Goal: Task Accomplishment & Management: Complete application form

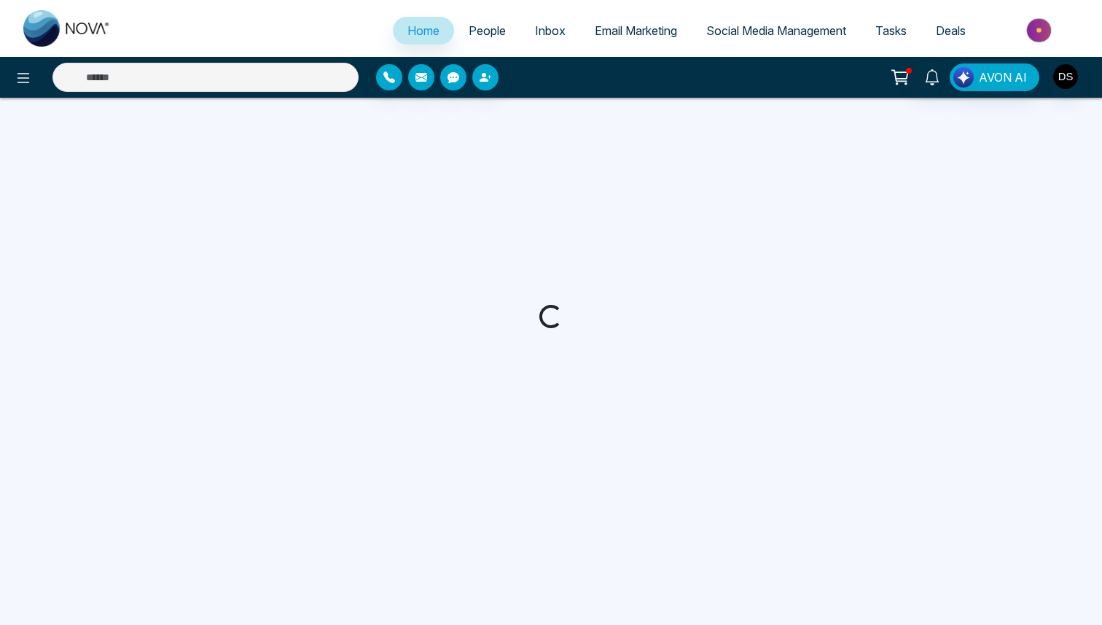
select select "*"
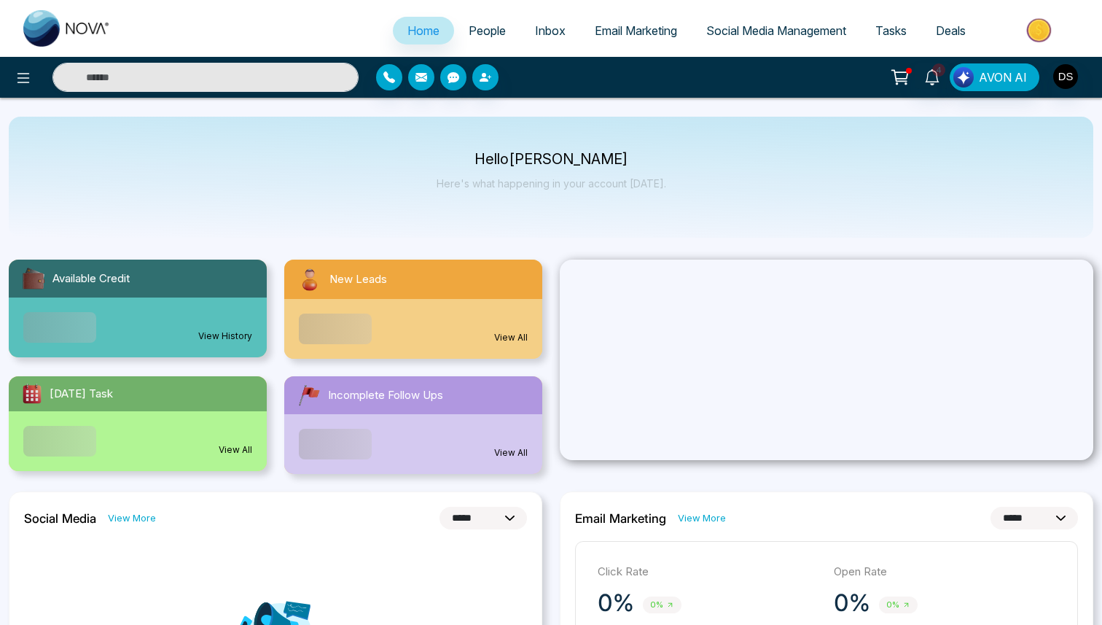
click at [482, 33] on span "People" at bounding box center [487, 30] width 37 height 15
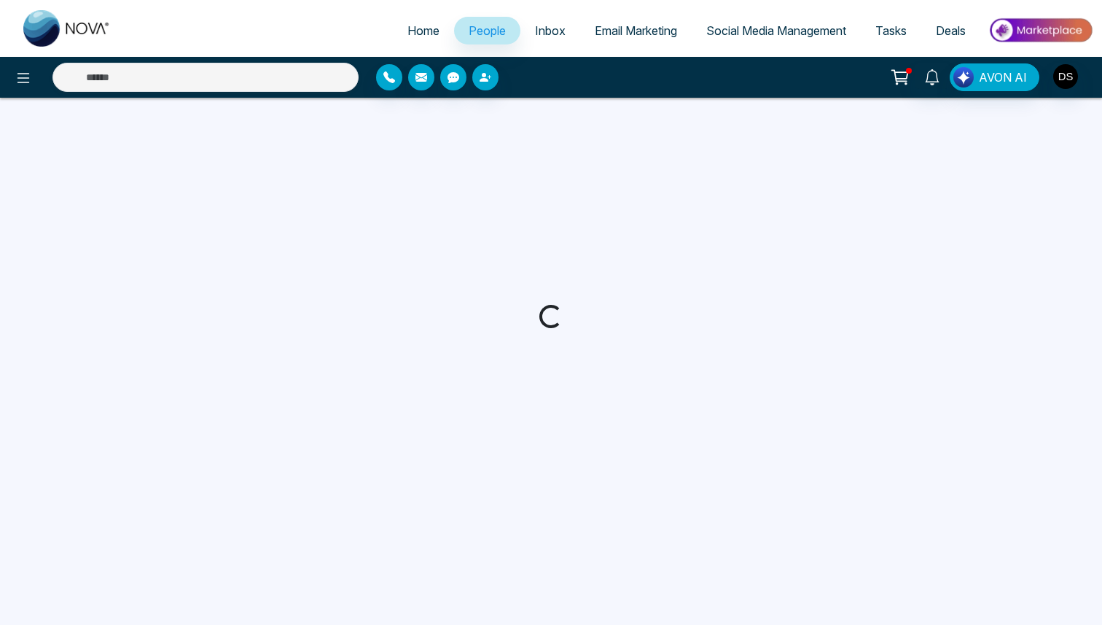
click at [614, 23] on span "Email Marketing" at bounding box center [636, 30] width 82 height 15
click at [613, 34] on span "Email Marketing" at bounding box center [636, 30] width 82 height 15
click at [956, 30] on span "Deals" at bounding box center [951, 30] width 30 height 15
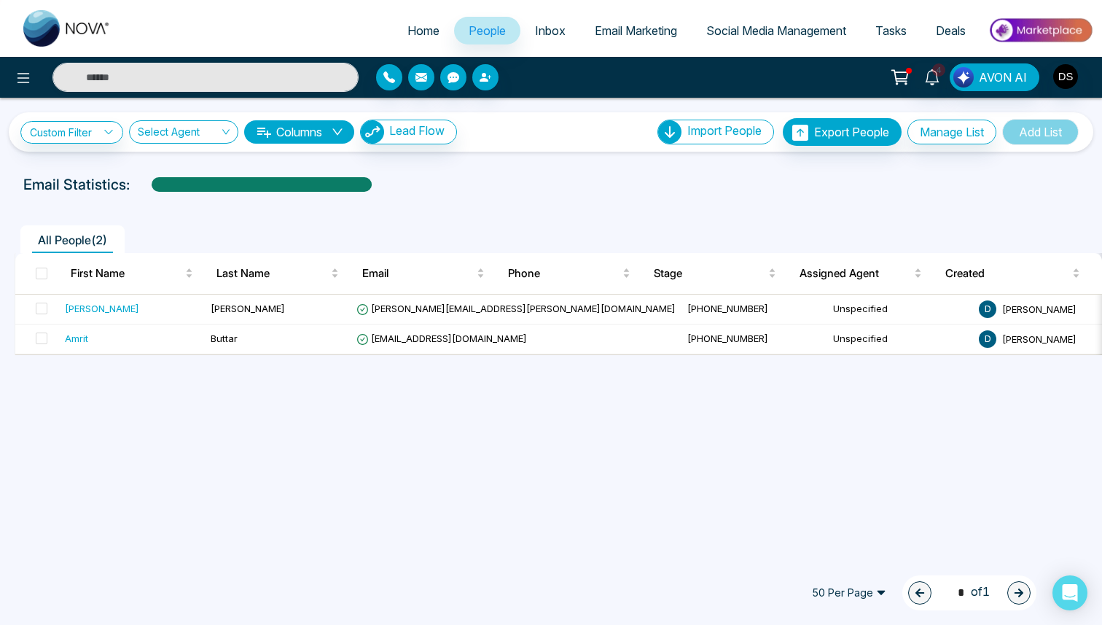
click at [618, 17] on link "Email Marketing" at bounding box center [636, 31] width 112 height 28
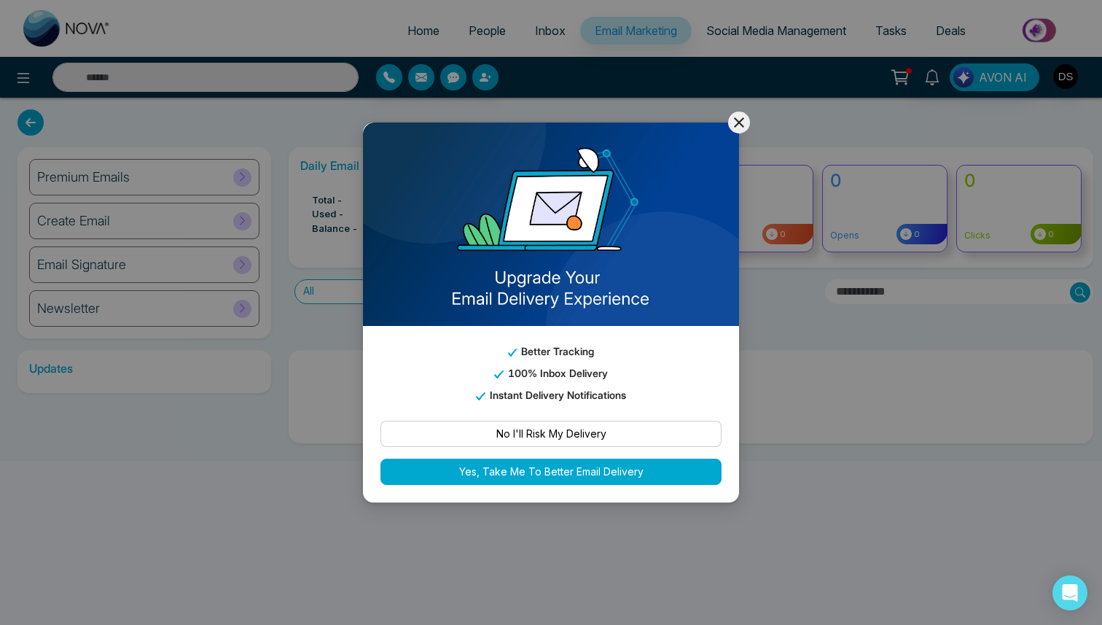
click at [737, 123] on icon at bounding box center [739, 122] width 10 height 10
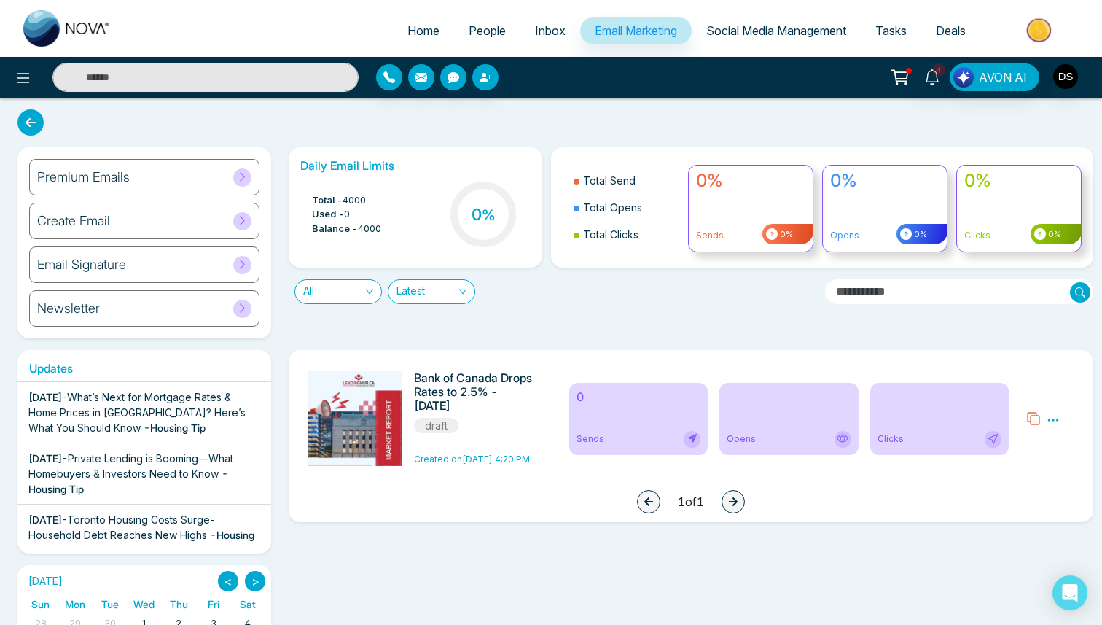
click at [148, 217] on div "Create Email" at bounding box center [144, 221] width 230 height 36
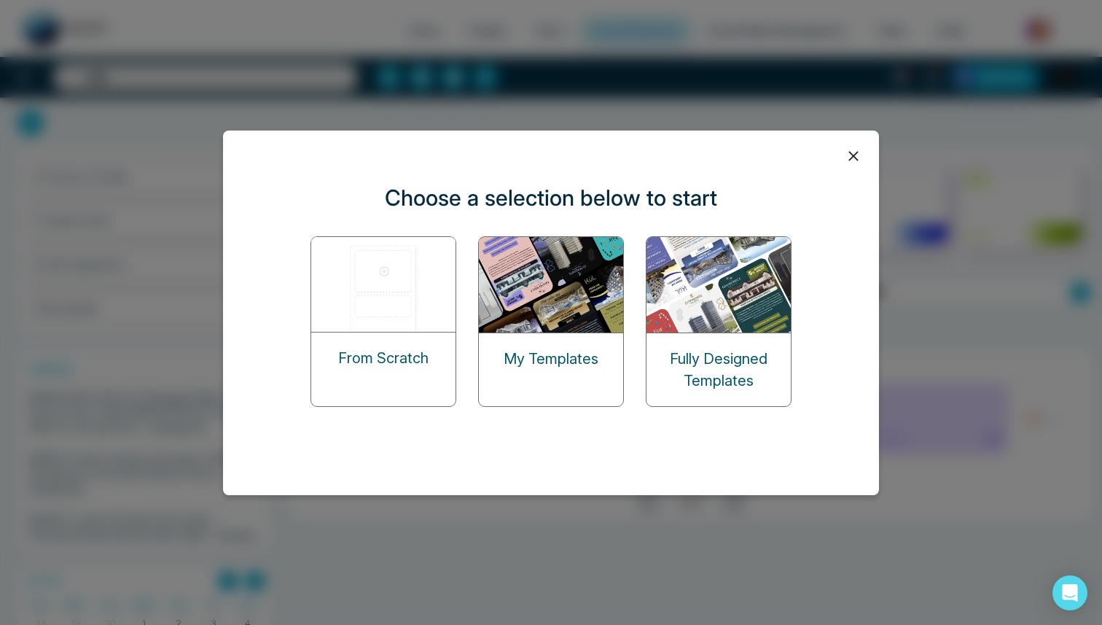
click at [578, 351] on p "My Templates" at bounding box center [551, 359] width 95 height 22
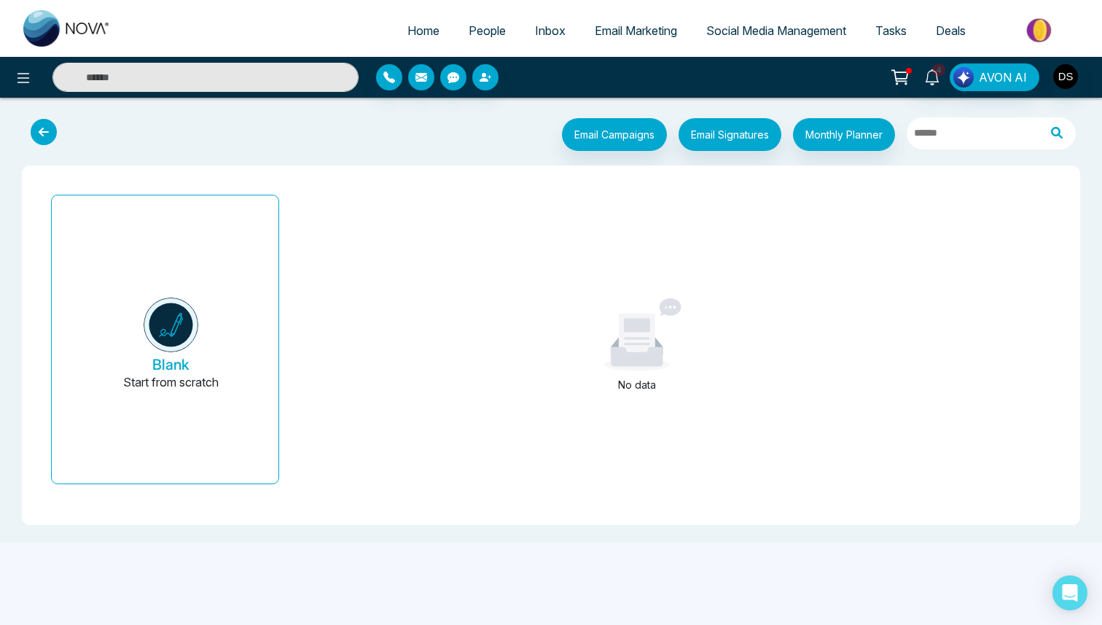
click at [42, 131] on icon at bounding box center [44, 132] width 26 height 26
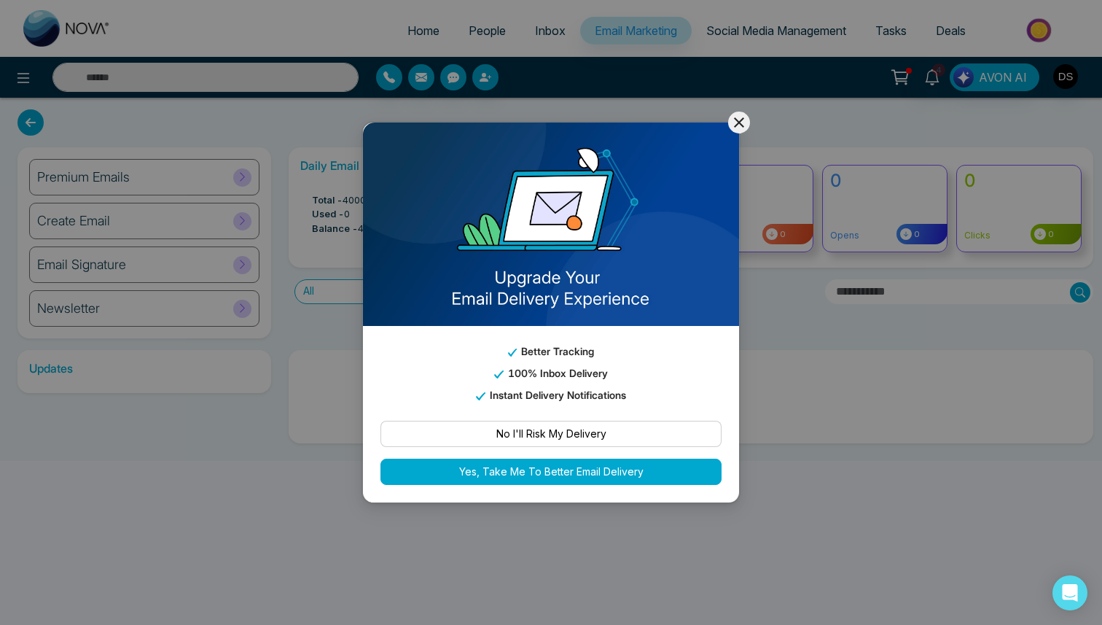
click at [735, 102] on div "Better Tracking 100% Inbox Delivery Instant Delivery Notifications No I'll Risk…" at bounding box center [551, 312] width 1102 height 625
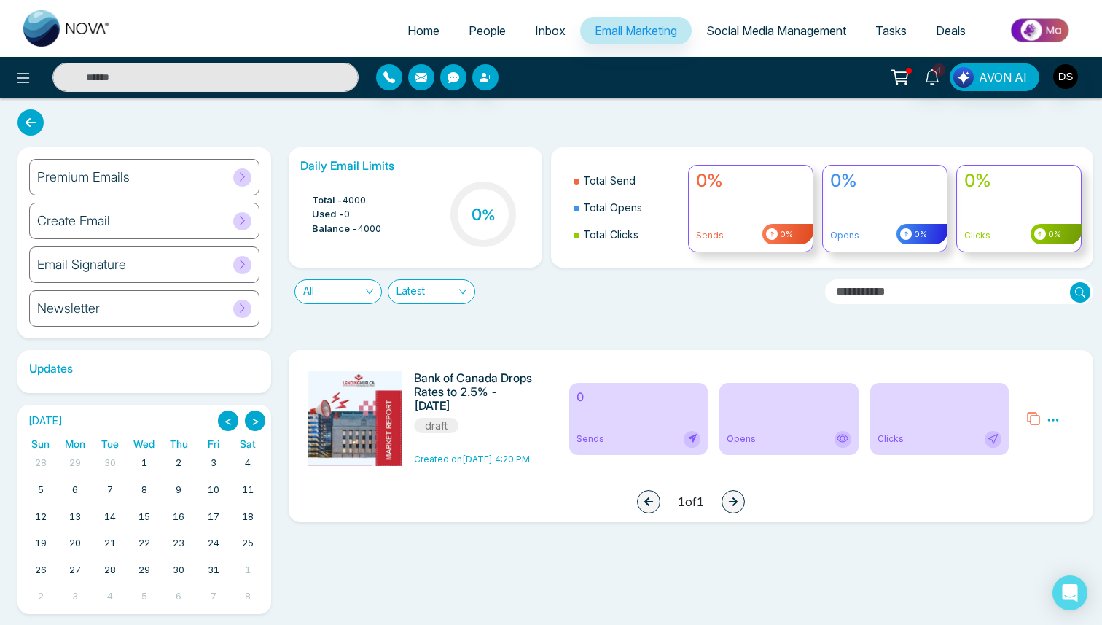
click at [735, 113] on div "Premium Emails Create Email Email Signature Newsletter Daily Email Limits Total…" at bounding box center [551, 365] width 1102 height 534
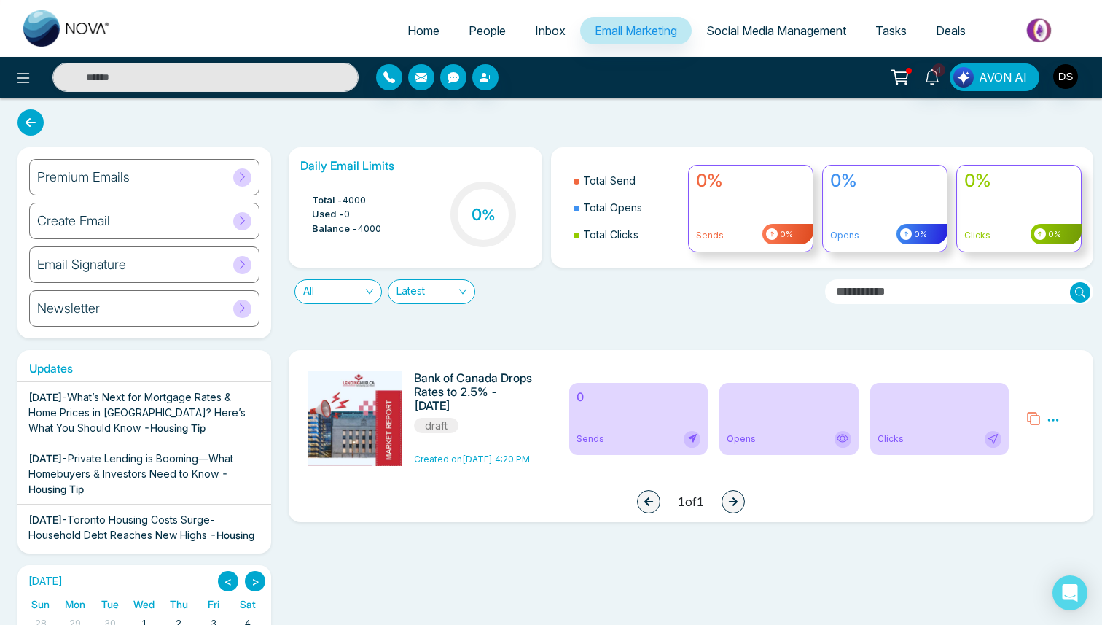
click at [203, 223] on div "Create Email" at bounding box center [144, 221] width 230 height 36
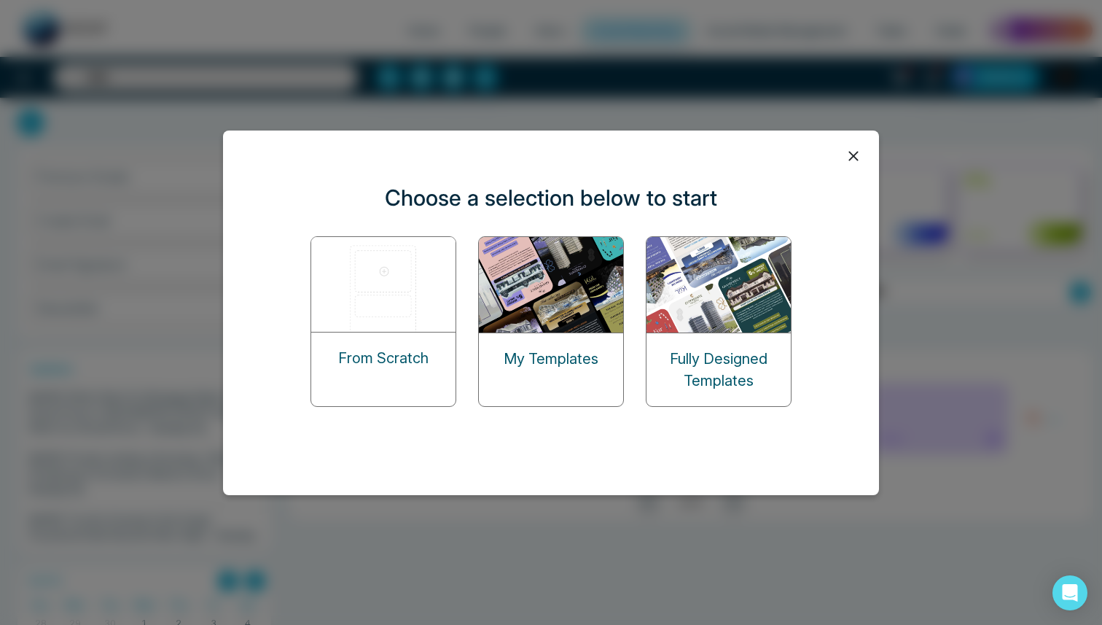
click at [695, 316] on img at bounding box center [720, 284] width 146 height 95
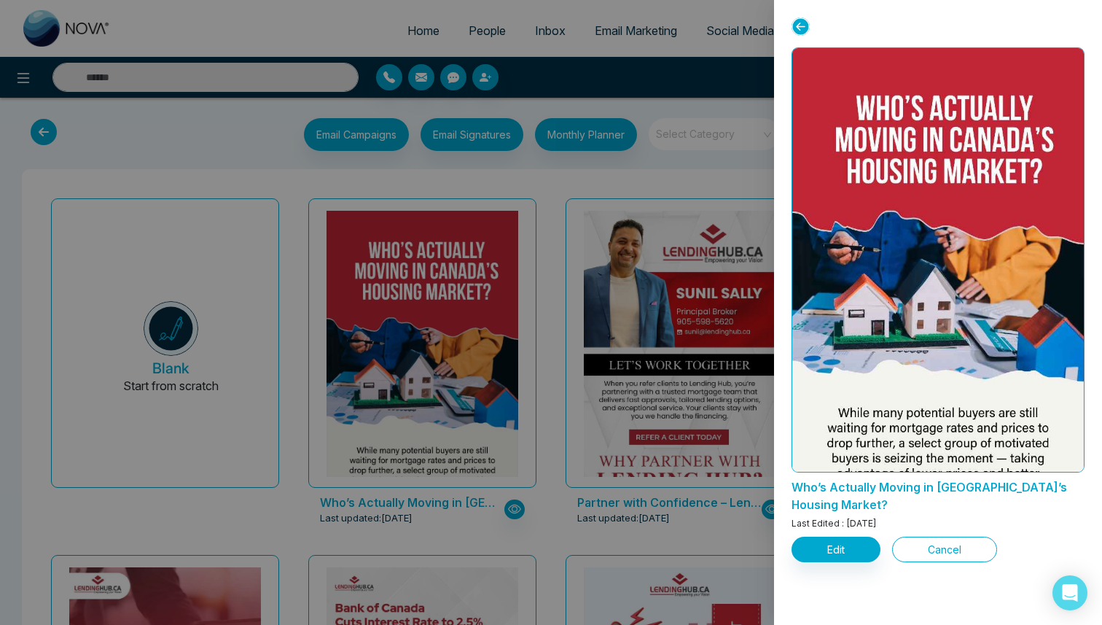
click at [913, 536] on button "Cancel" at bounding box center [944, 549] width 105 height 26
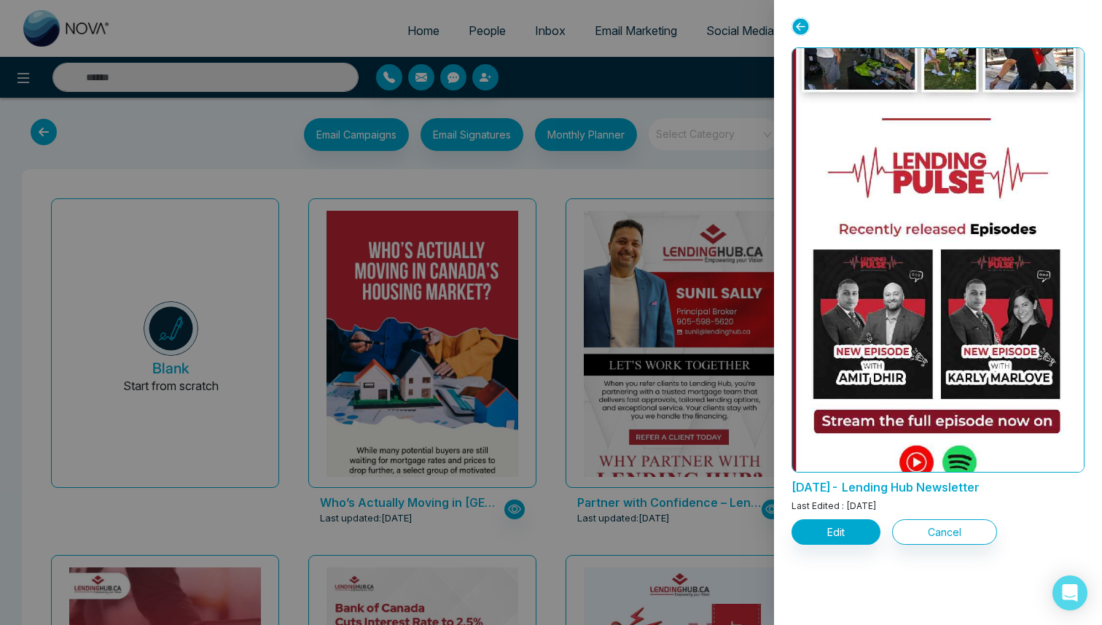
scroll to position [2554, 0]
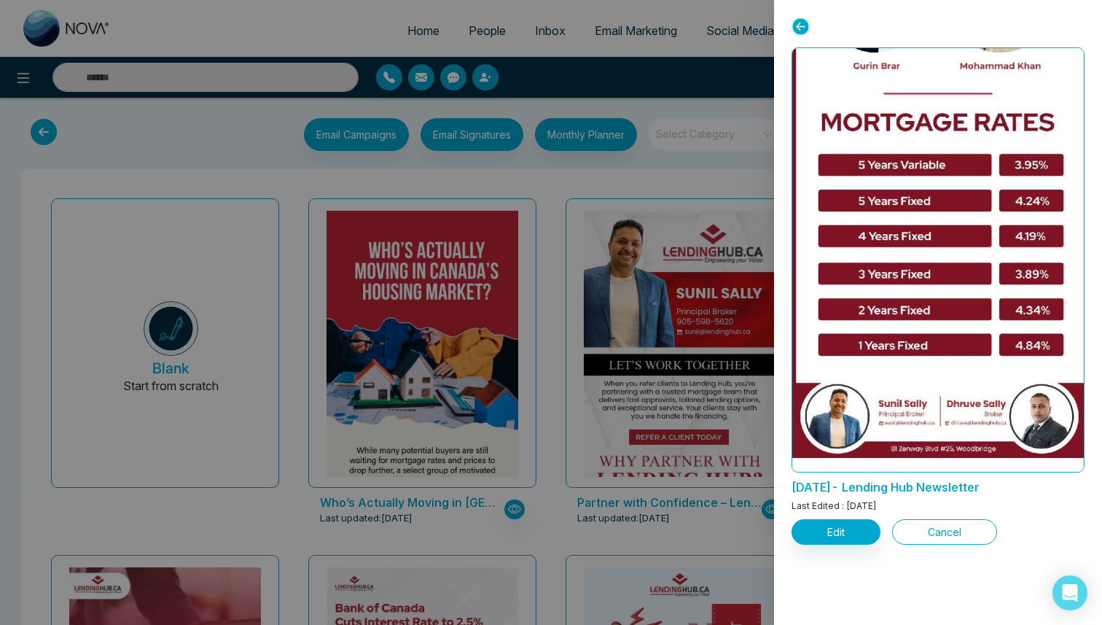
click at [956, 528] on button "Cancel" at bounding box center [944, 532] width 105 height 26
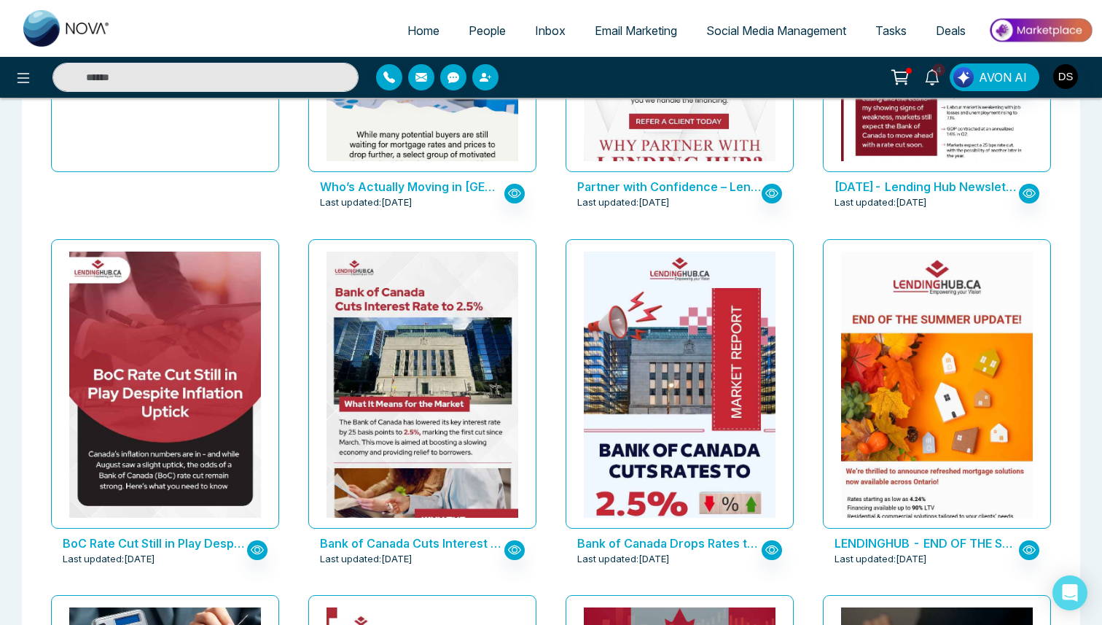
scroll to position [363, 0]
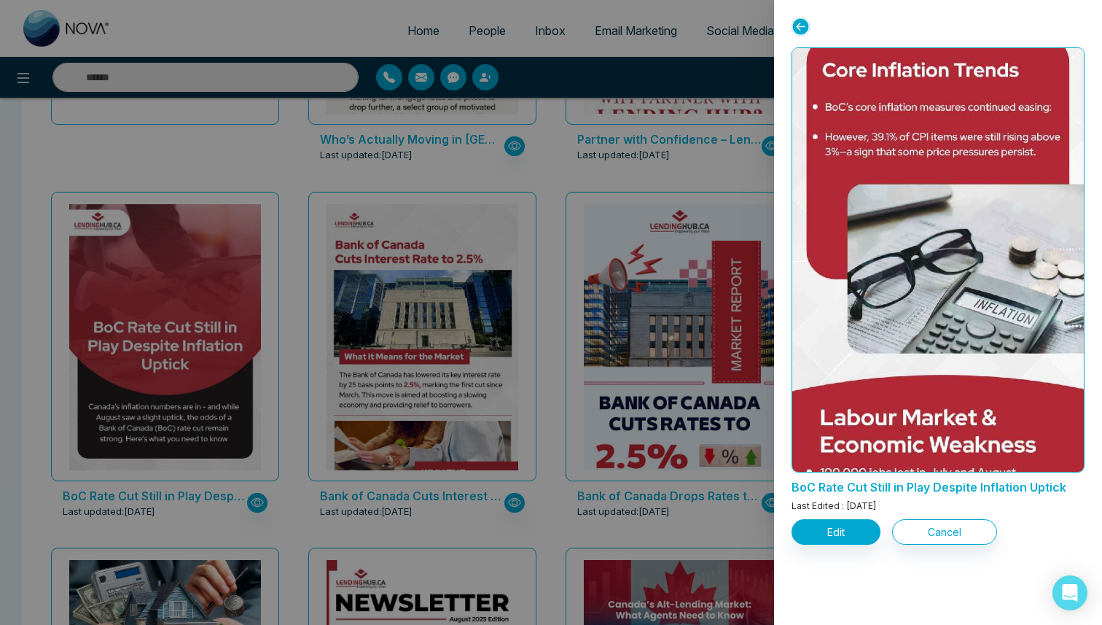
scroll to position [0, 0]
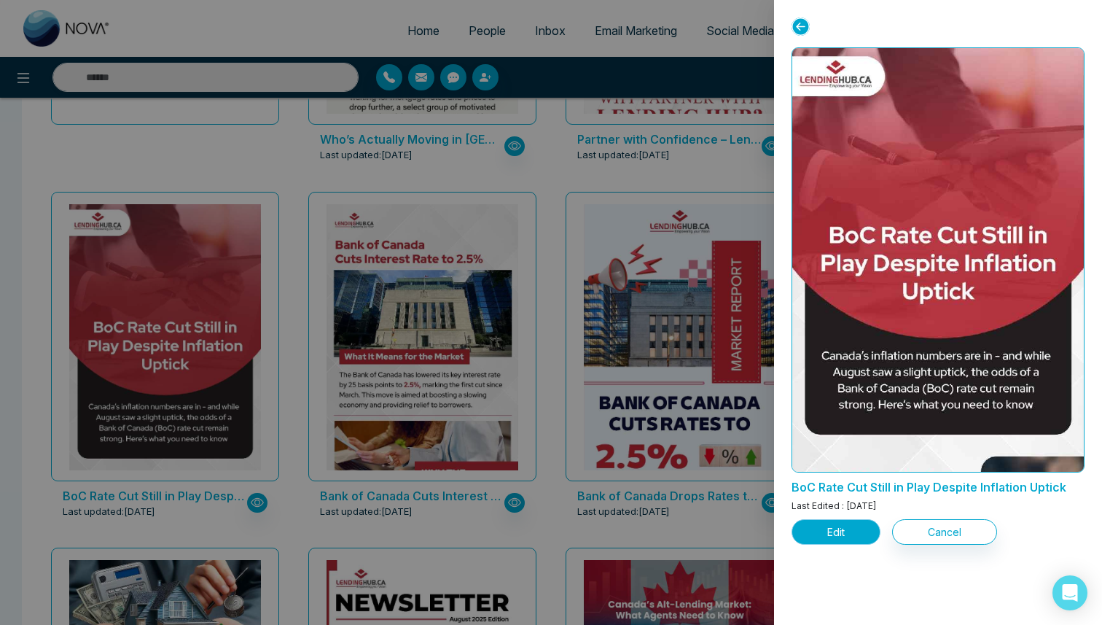
click at [831, 531] on button "Edit" at bounding box center [836, 532] width 89 height 26
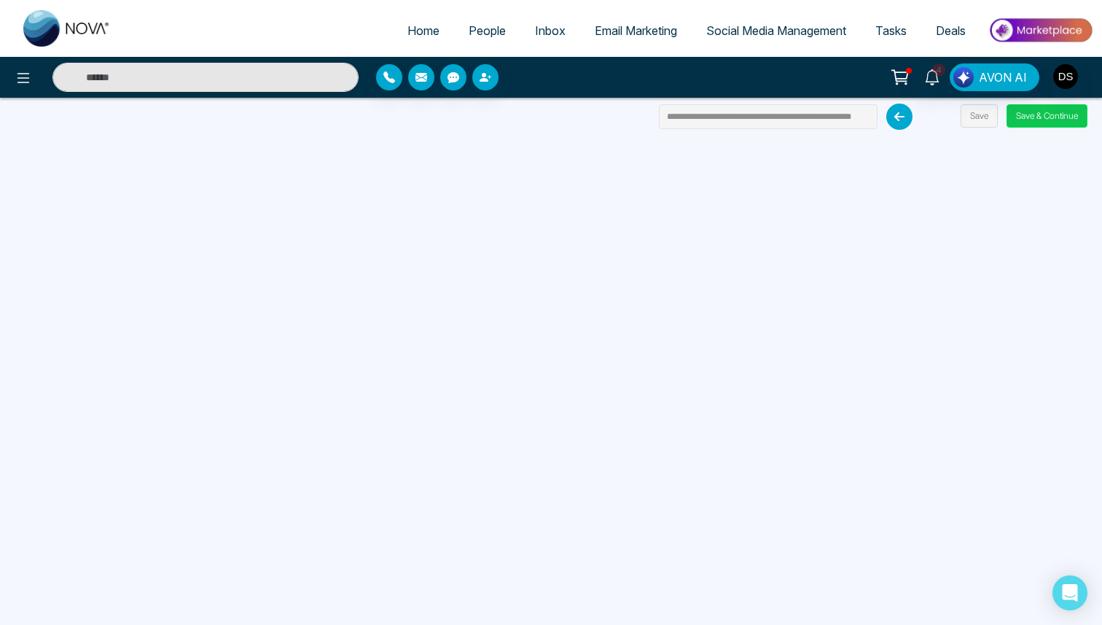
click at [1037, 117] on button "Save & Continue" at bounding box center [1047, 115] width 81 height 23
click at [1049, 115] on button "Save & Continue" at bounding box center [1047, 115] width 81 height 23
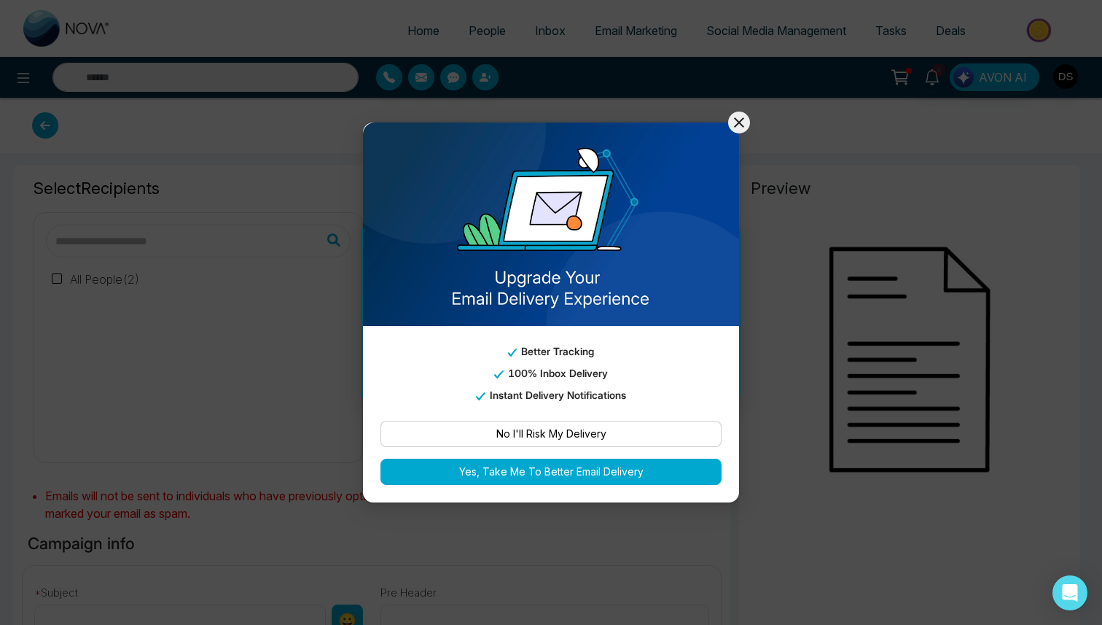
click at [748, 133] on div "Better Tracking 100% Inbox Delivery Instant Delivery Notifications No I'll Risk…" at bounding box center [551, 312] width 1102 height 625
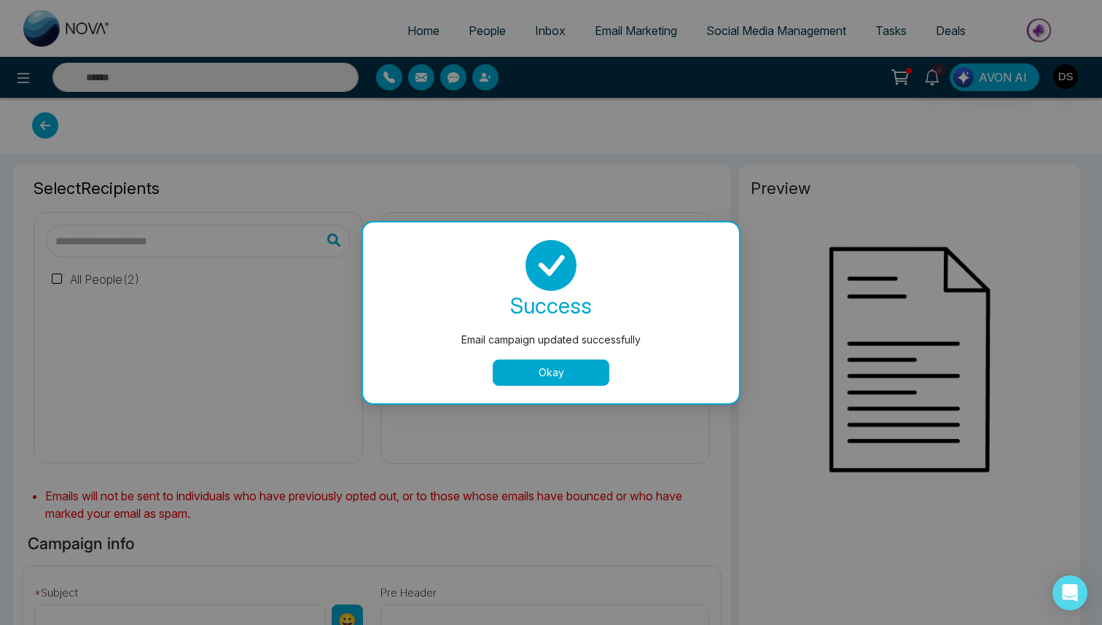
type input "**********"
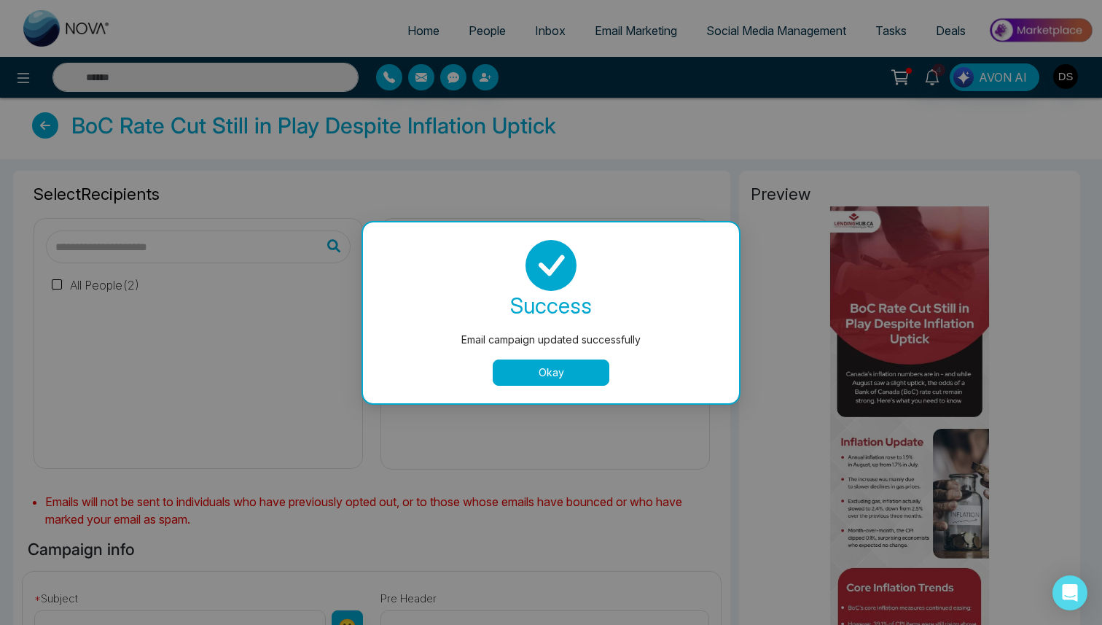
click at [545, 374] on button "Okay" at bounding box center [551, 372] width 117 height 26
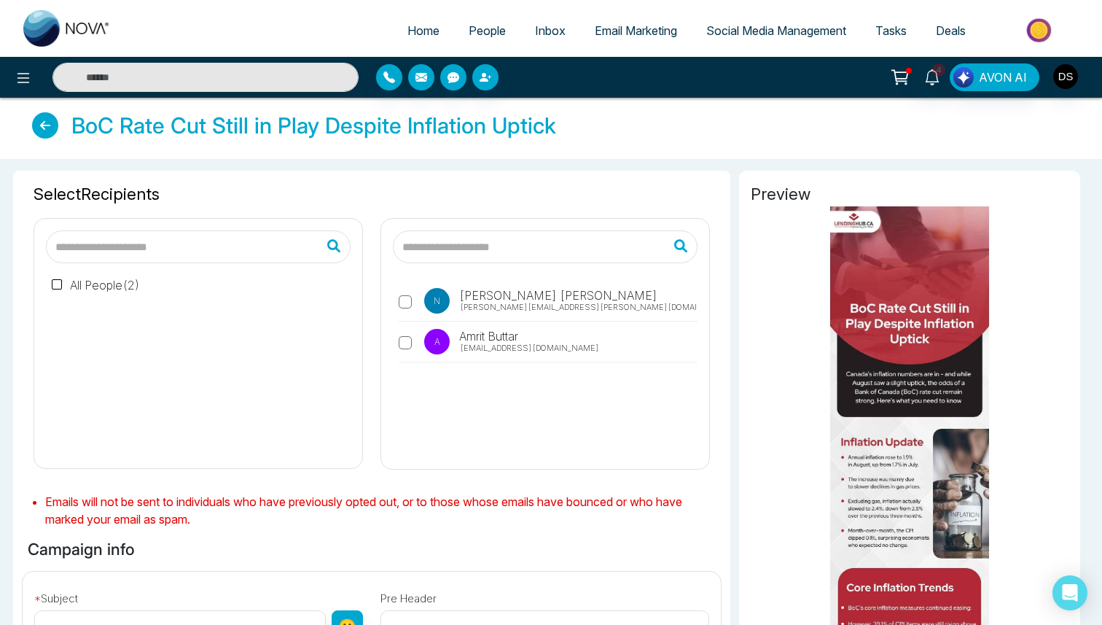
click at [70, 279] on label "All People ( 2 )" at bounding box center [96, 284] width 88 height 17
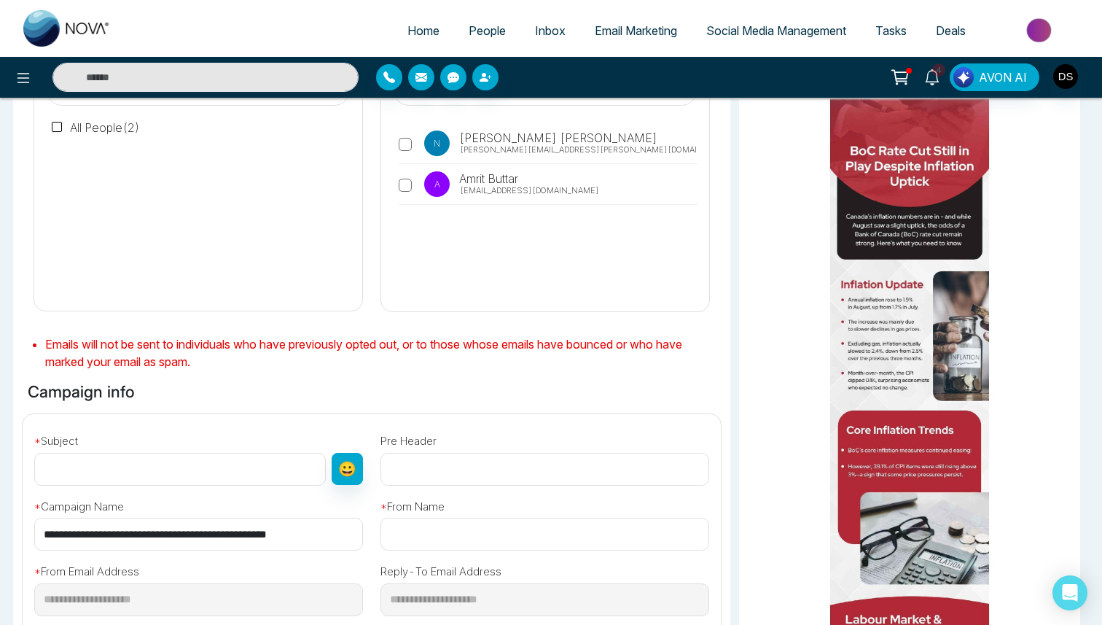
scroll to position [297, 0]
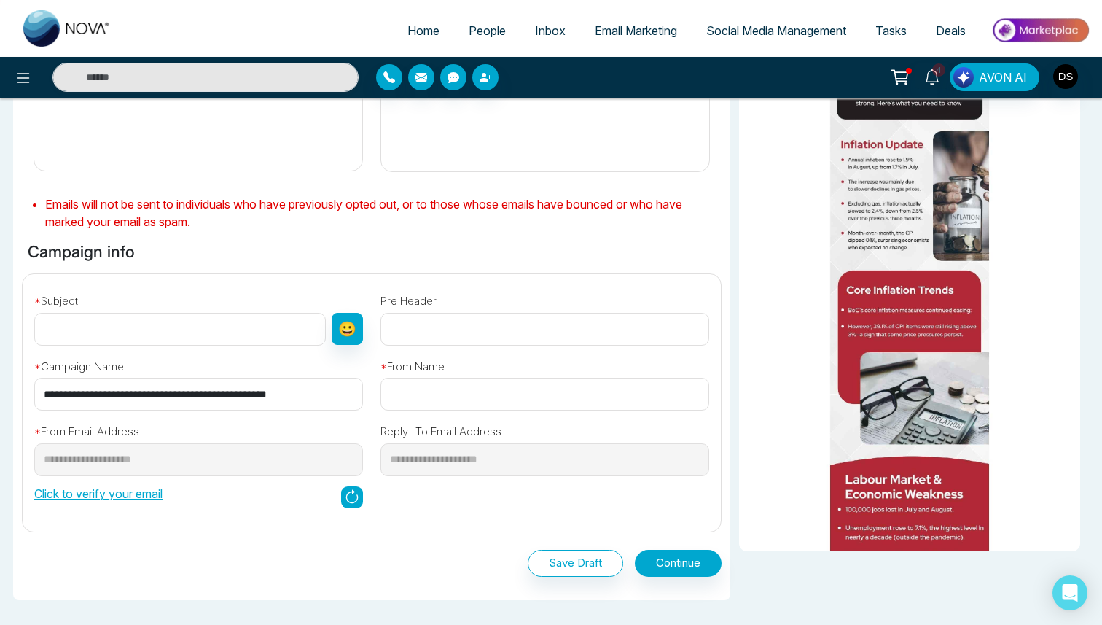
click at [216, 319] on input "text" at bounding box center [180, 329] width 292 height 33
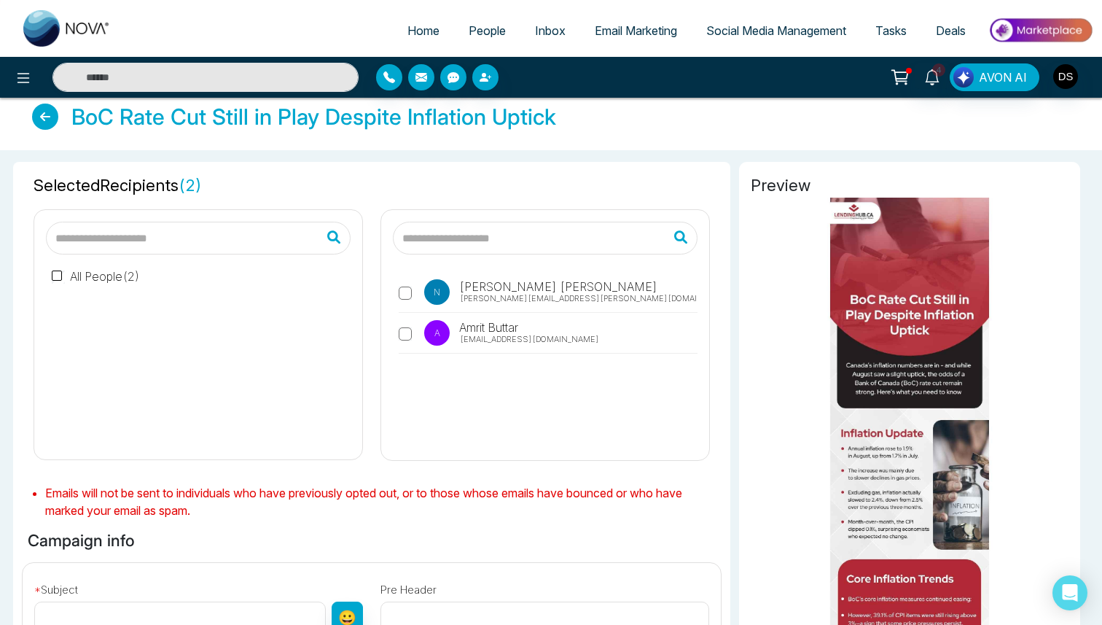
scroll to position [0, 0]
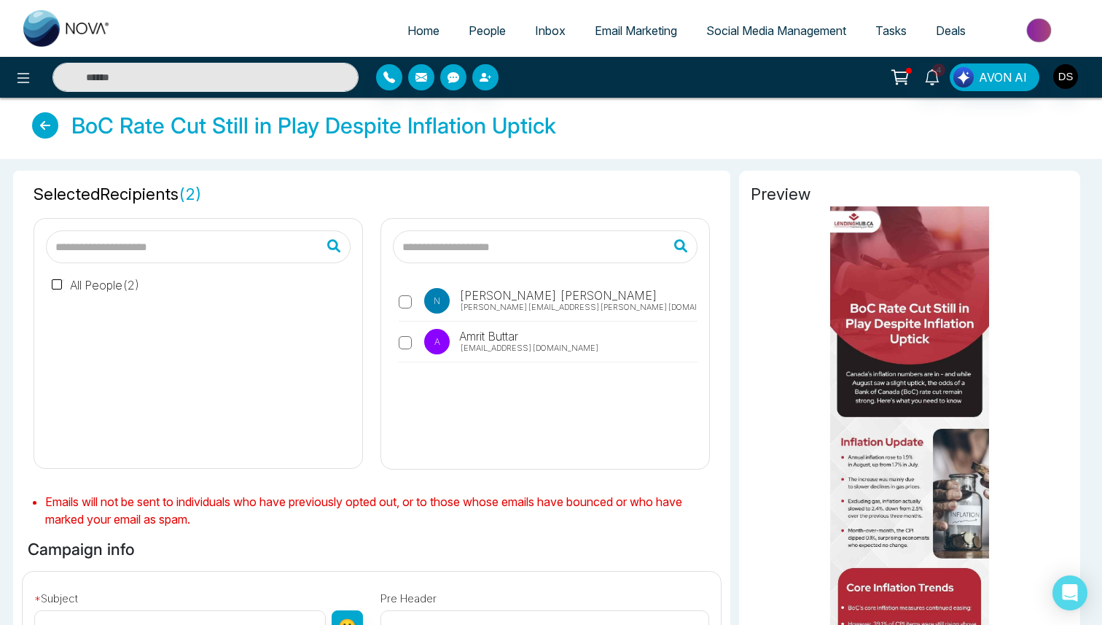
click at [815, 27] on span "Social Media Management" at bounding box center [776, 30] width 140 height 15
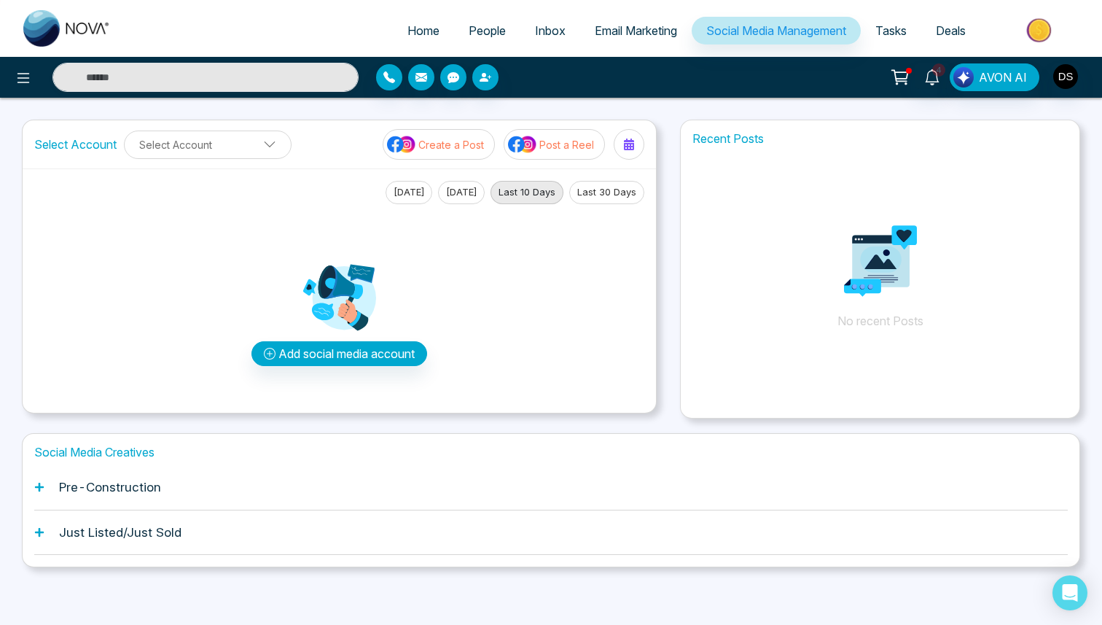
click at [901, 30] on span "Tasks" at bounding box center [890, 30] width 31 height 15
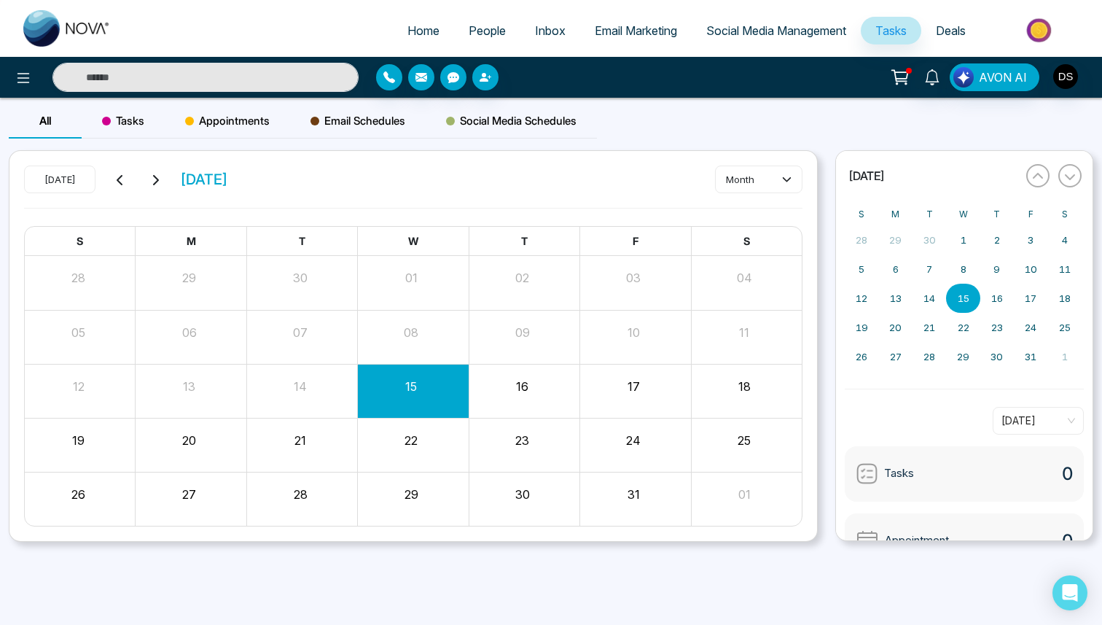
click at [799, 30] on span "Social Media Management" at bounding box center [776, 30] width 140 height 15
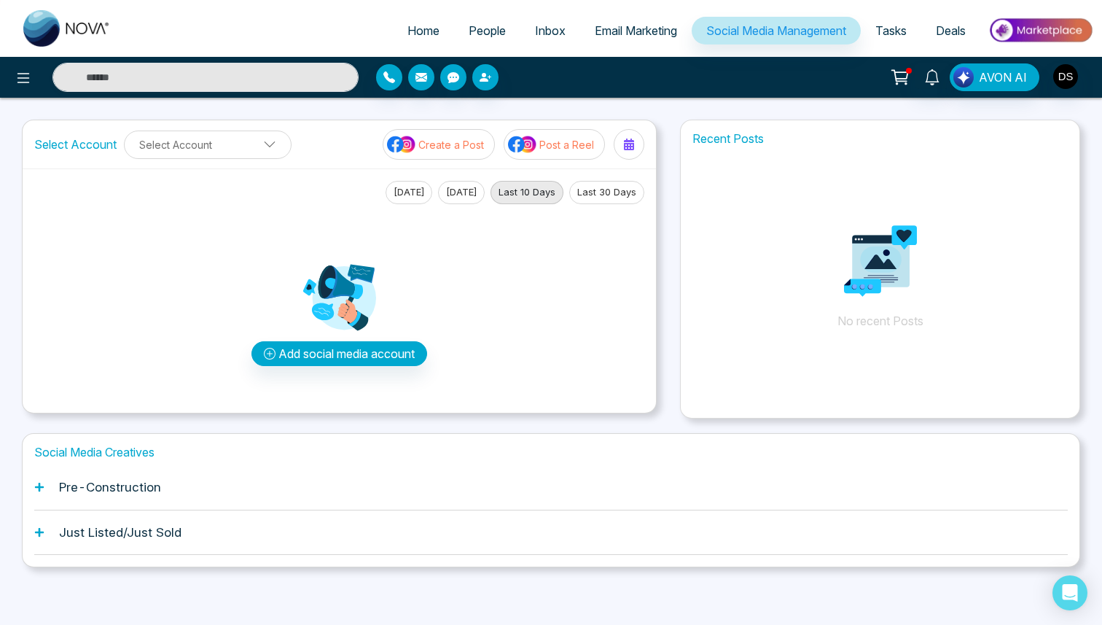
scroll to position [1, 0]
click at [886, 29] on span "Tasks" at bounding box center [890, 30] width 31 height 15
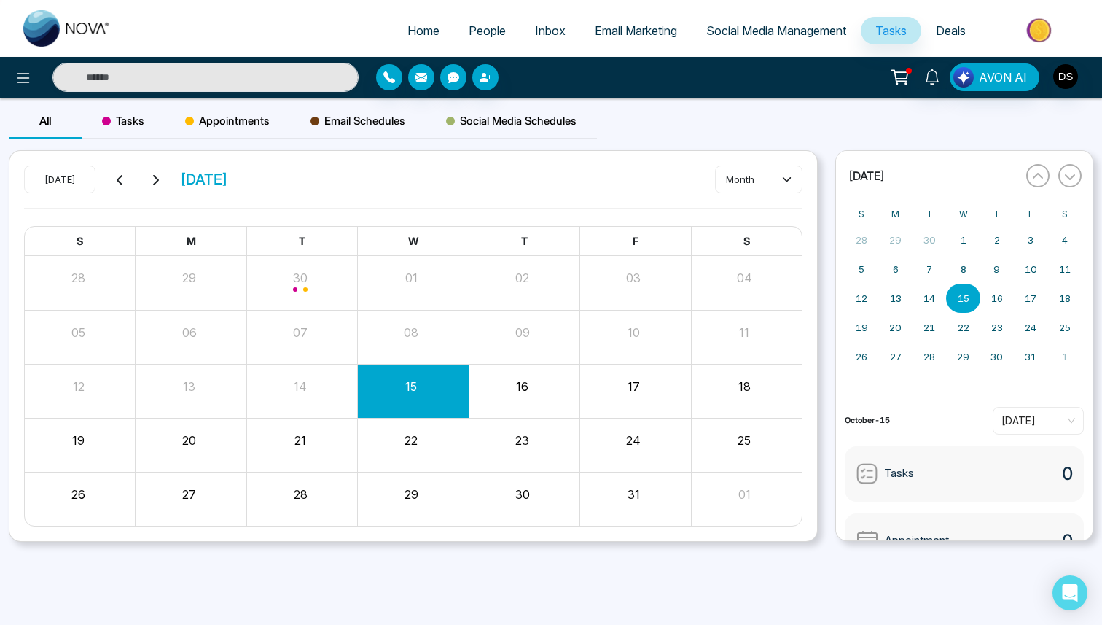
click at [958, 25] on span "Deals" at bounding box center [951, 30] width 30 height 15
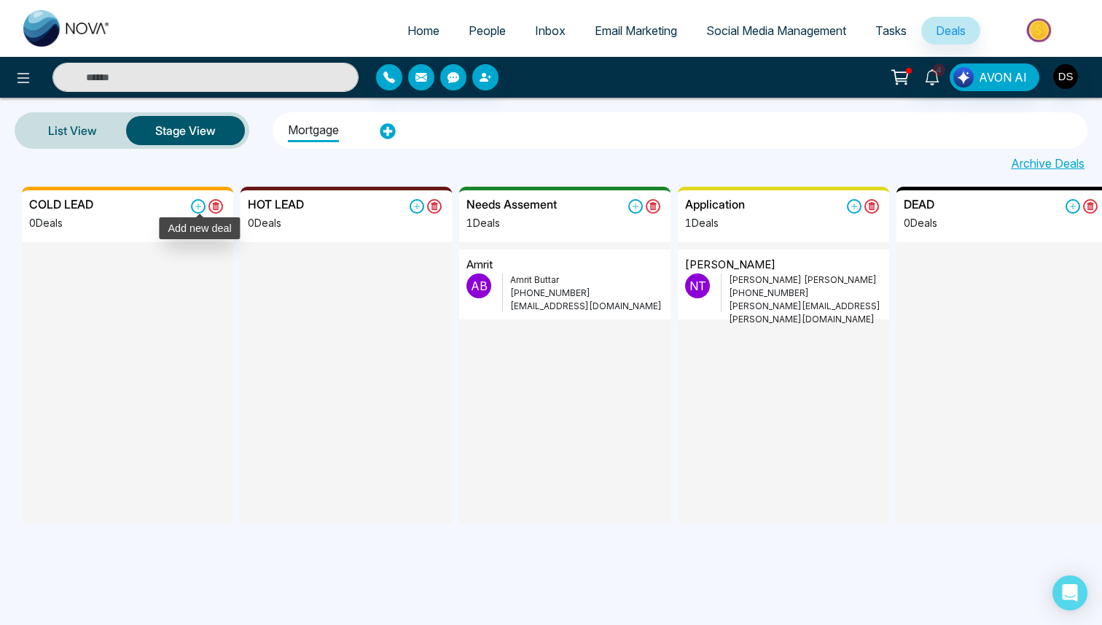
click at [200, 203] on icon at bounding box center [198, 206] width 15 height 15
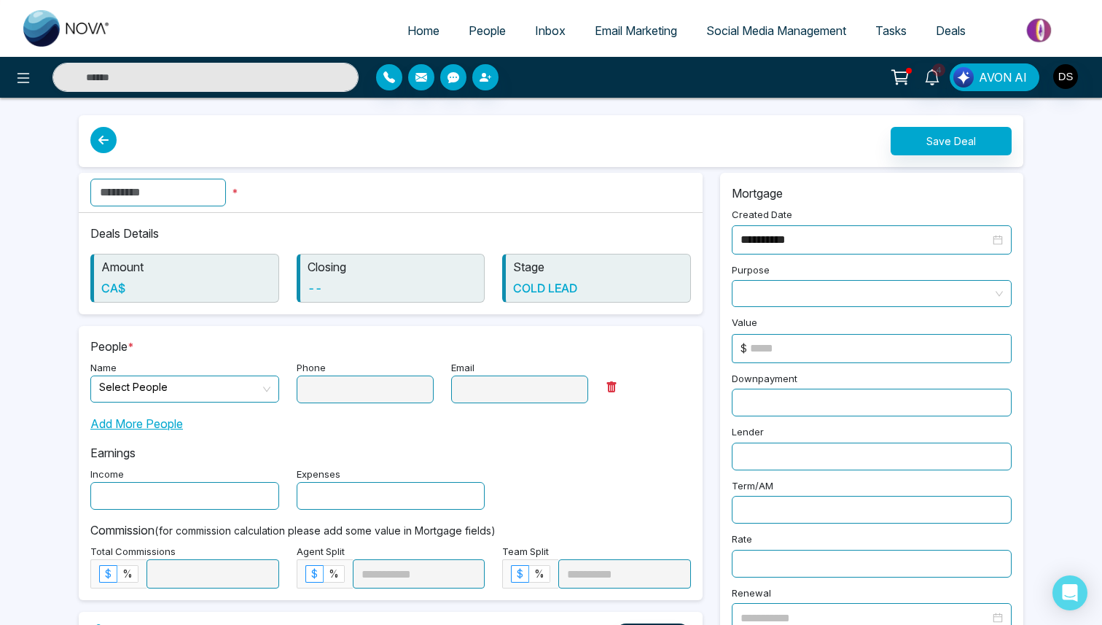
click at [171, 196] on input "text" at bounding box center [158, 193] width 136 height 28
type input "***"
click at [205, 391] on input "search" at bounding box center [179, 387] width 161 height 22
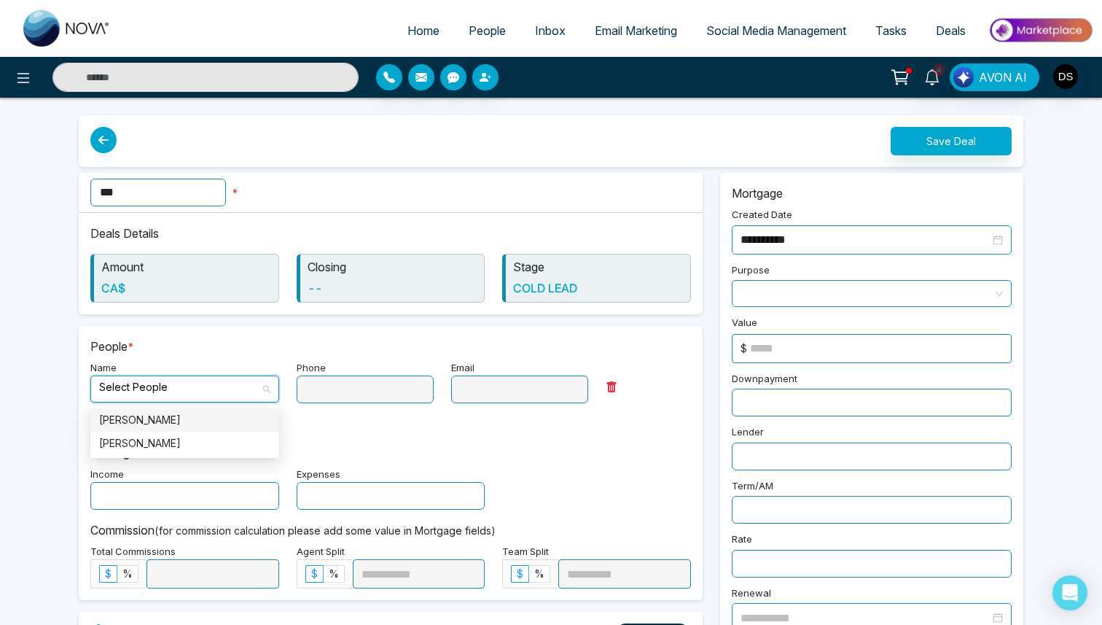
click at [200, 416] on div "[PERSON_NAME]" at bounding box center [184, 420] width 171 height 16
type input "**********"
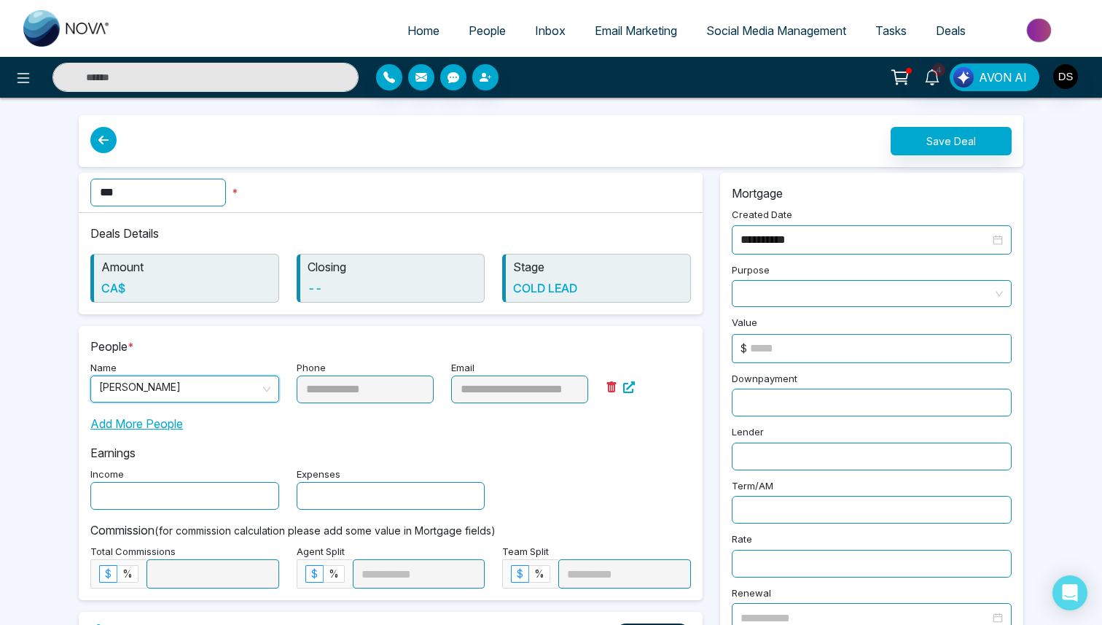
click at [285, 430] on div "Add More People" at bounding box center [390, 417] width 601 height 29
click at [940, 135] on button "Save Deal" at bounding box center [951, 141] width 121 height 28
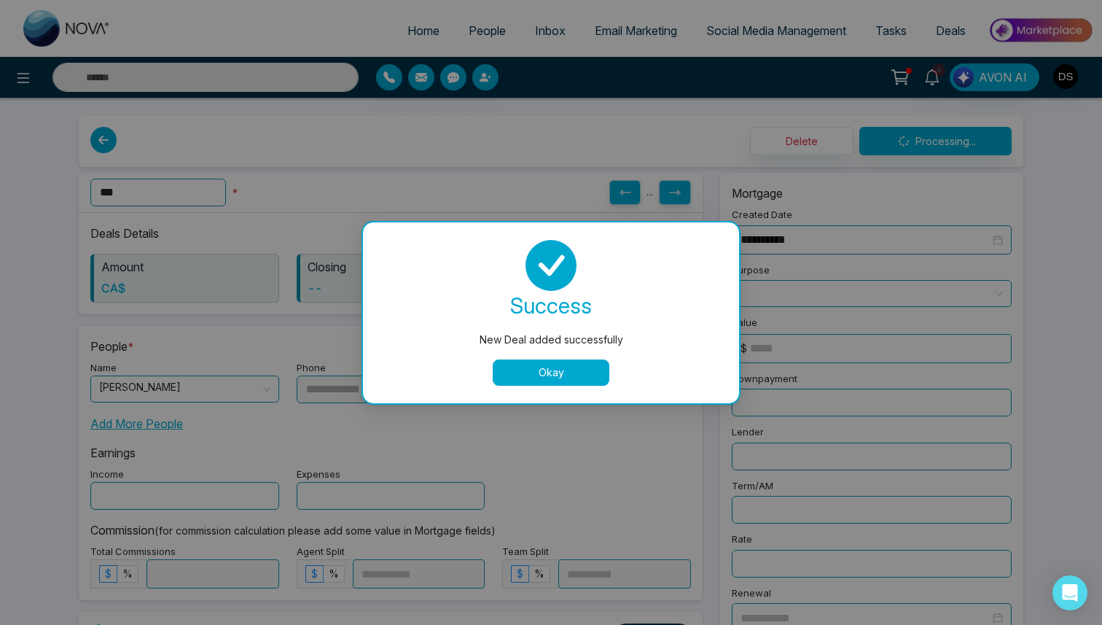
click at [552, 375] on button "Okay" at bounding box center [551, 372] width 117 height 26
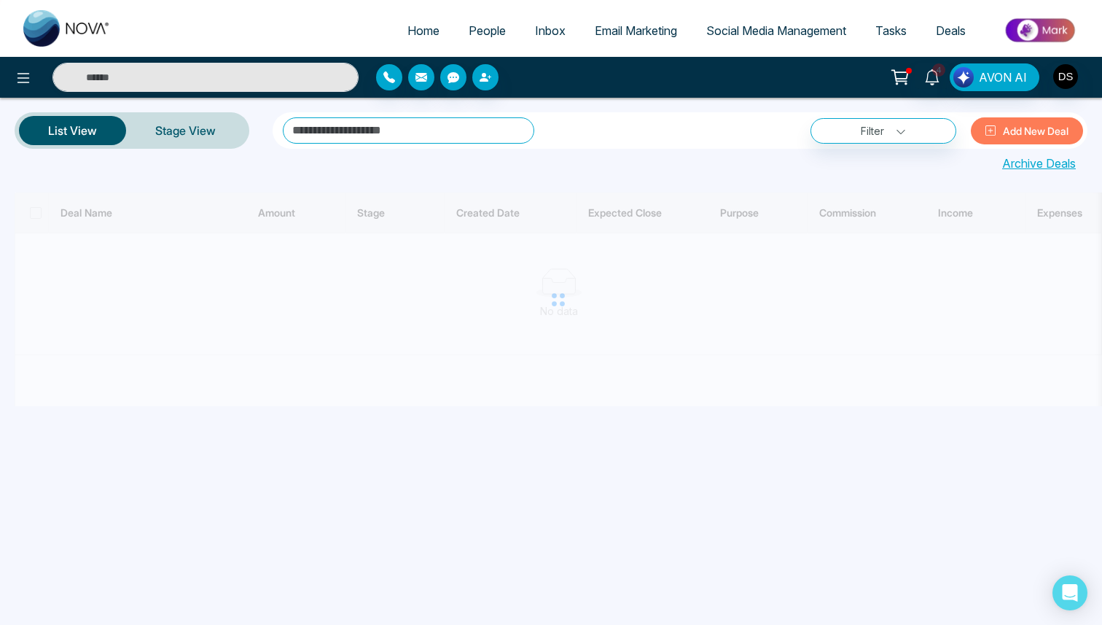
click at [950, 24] on span "Deals" at bounding box center [951, 30] width 30 height 15
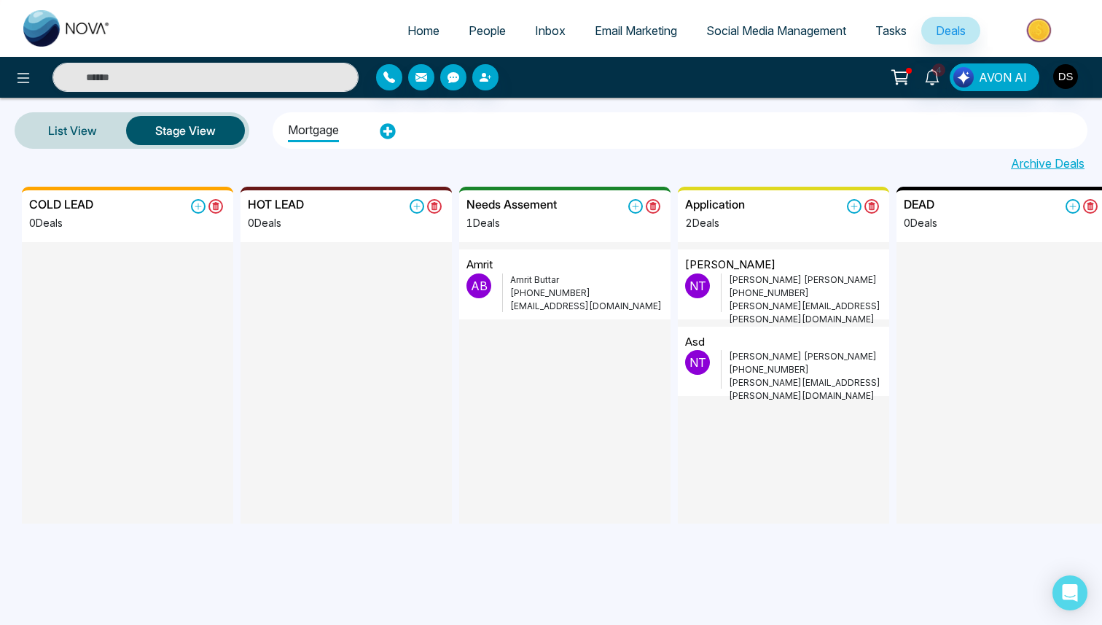
click at [757, 343] on div "asd" at bounding box center [783, 342] width 197 height 17
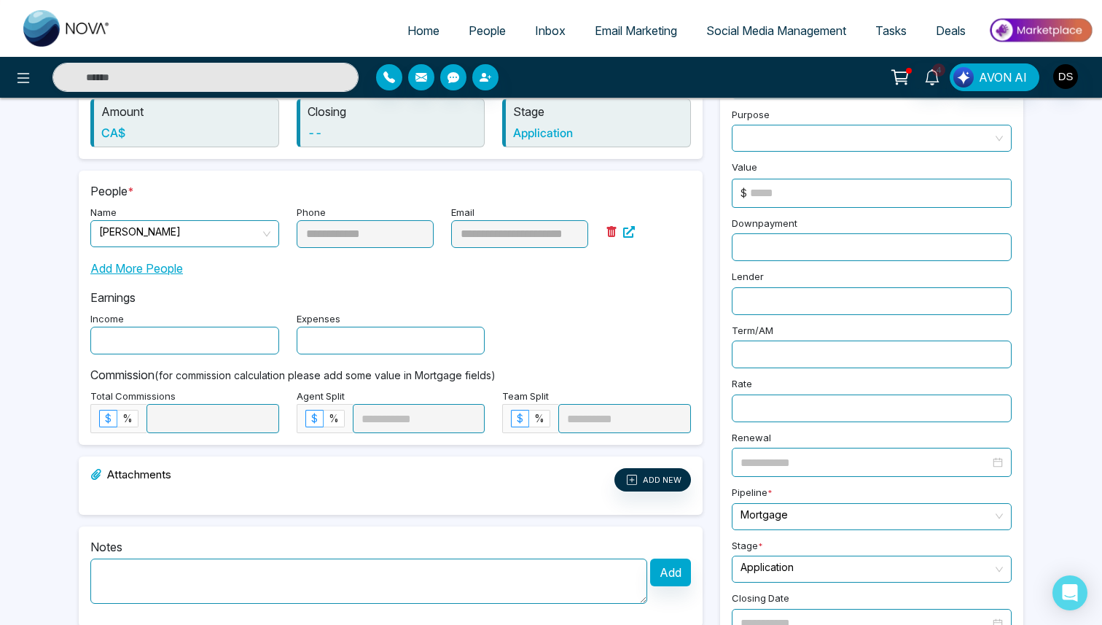
scroll to position [242, 0]
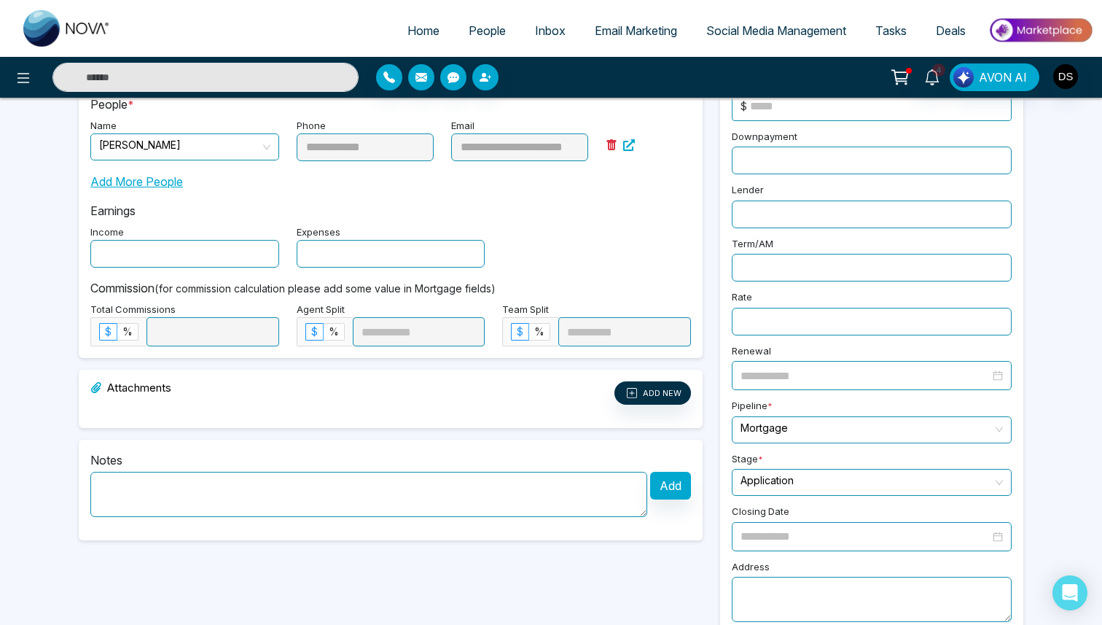
click at [186, 260] on input "text" at bounding box center [184, 254] width 189 height 28
type input "****"
click at [223, 200] on div "Earnings Income **** Expenses" at bounding box center [390, 228] width 601 height 77
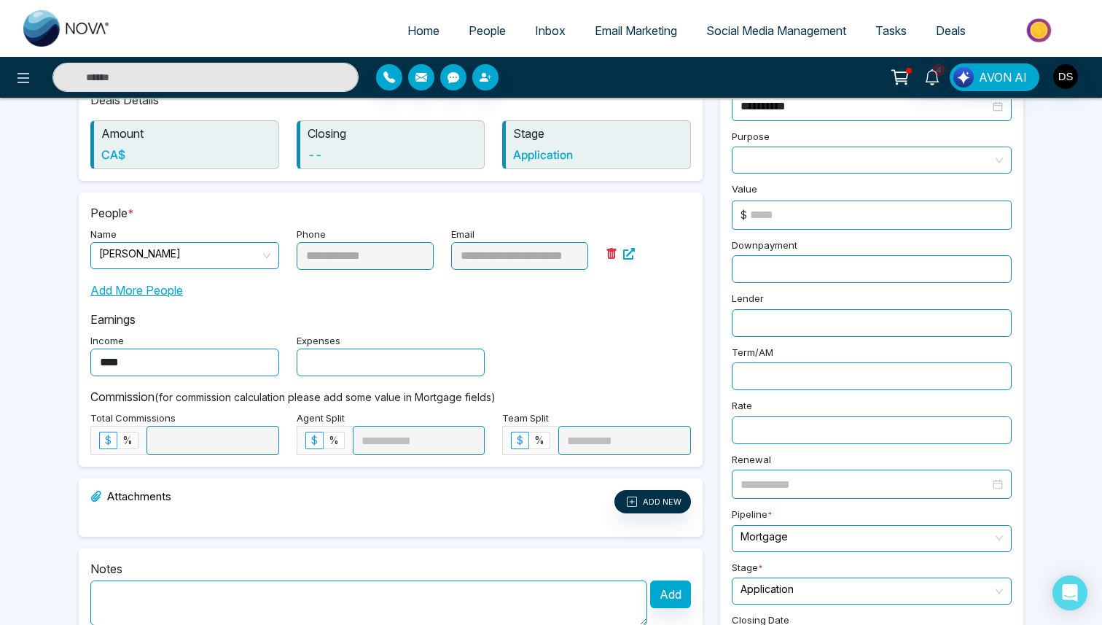
scroll to position [0, 0]
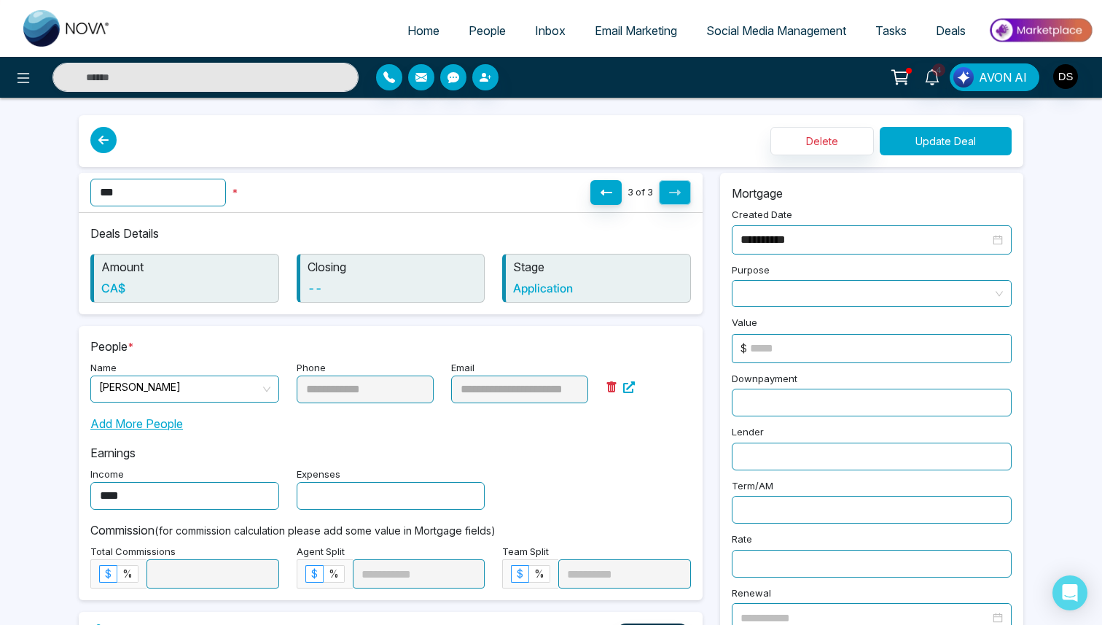
click at [969, 141] on button "Update Deal" at bounding box center [946, 141] width 132 height 28
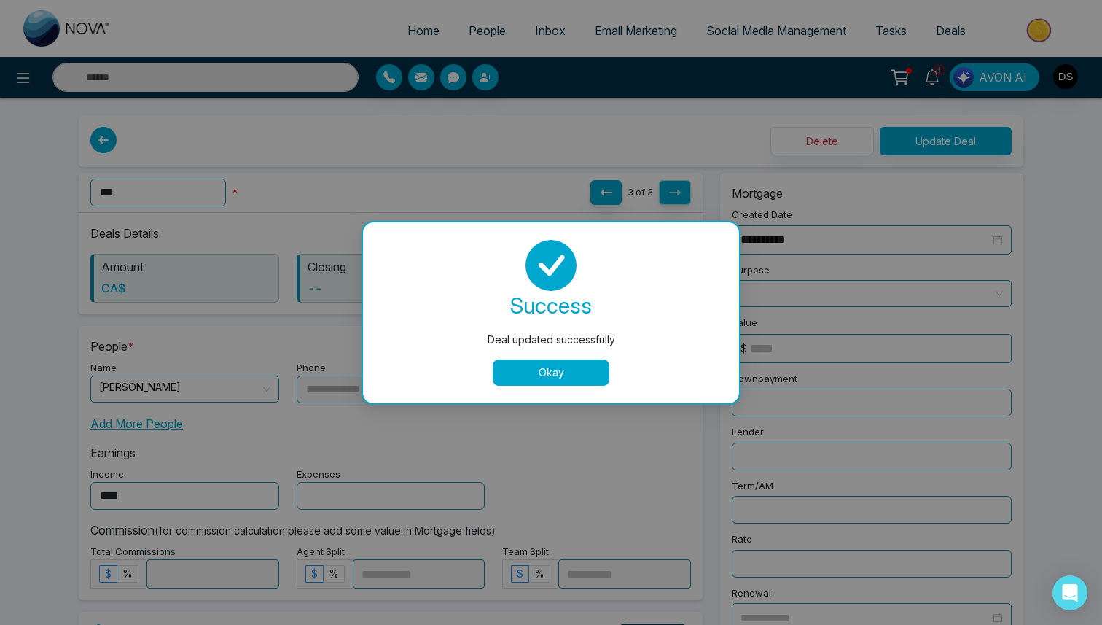
click at [579, 375] on button "Okay" at bounding box center [551, 372] width 117 height 26
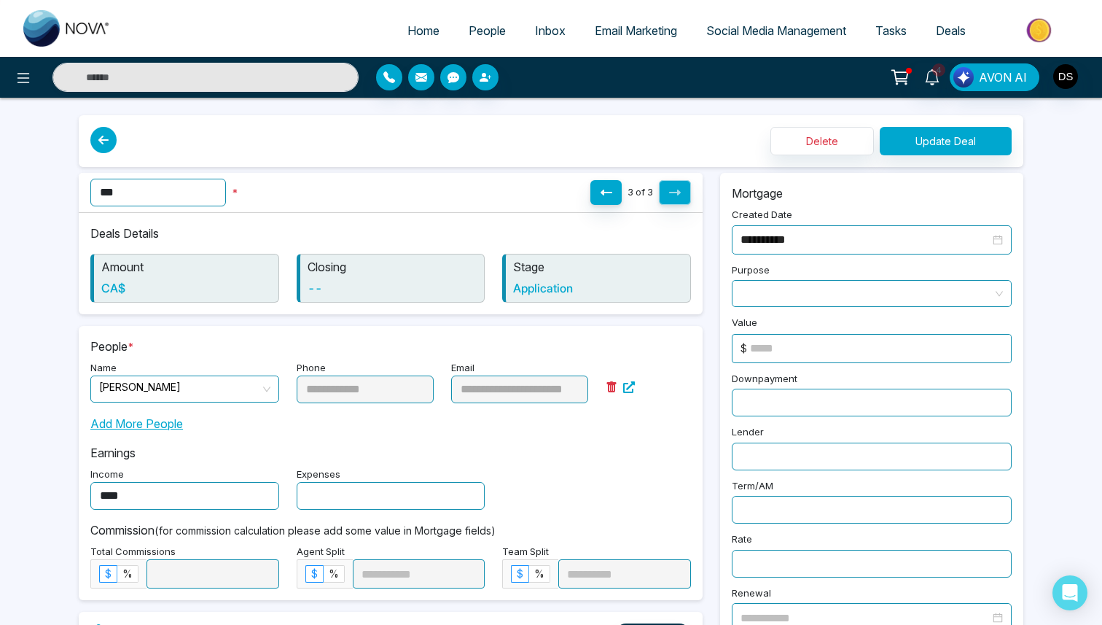
click at [945, 30] on span "Deals" at bounding box center [951, 30] width 30 height 15
